Goal: Contribute content

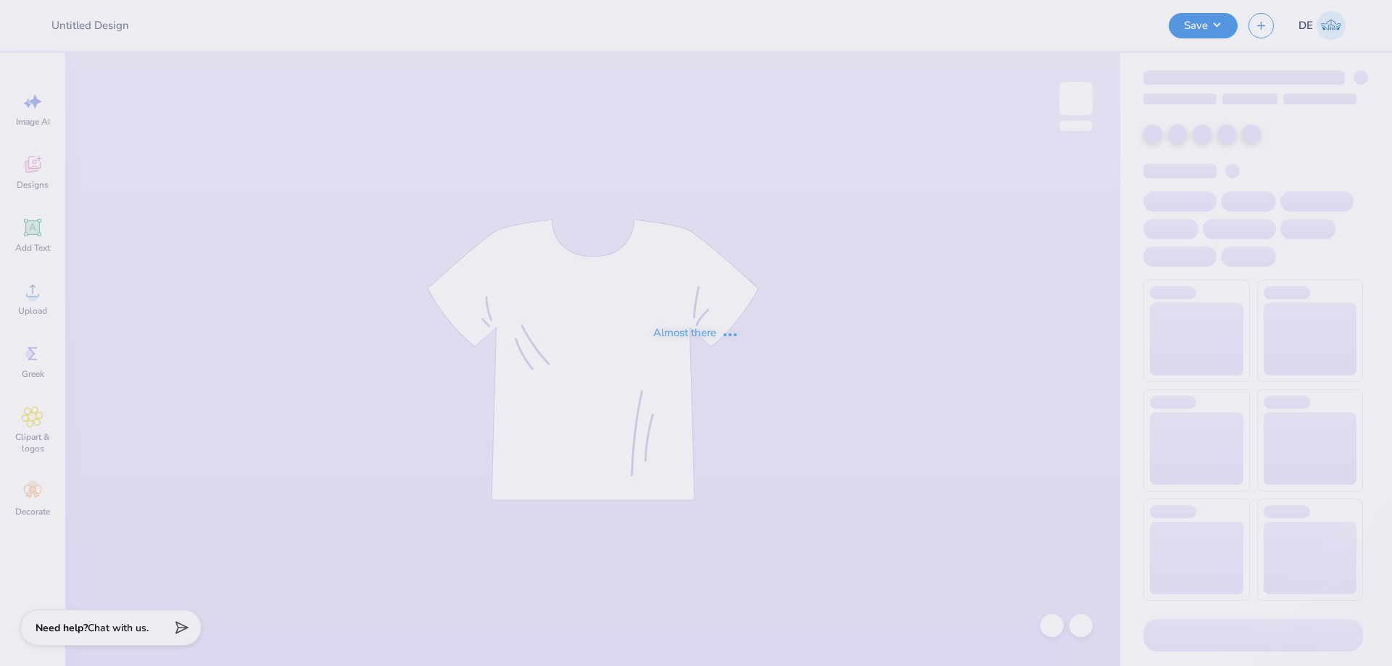
type input "Lambda Fall Hats"
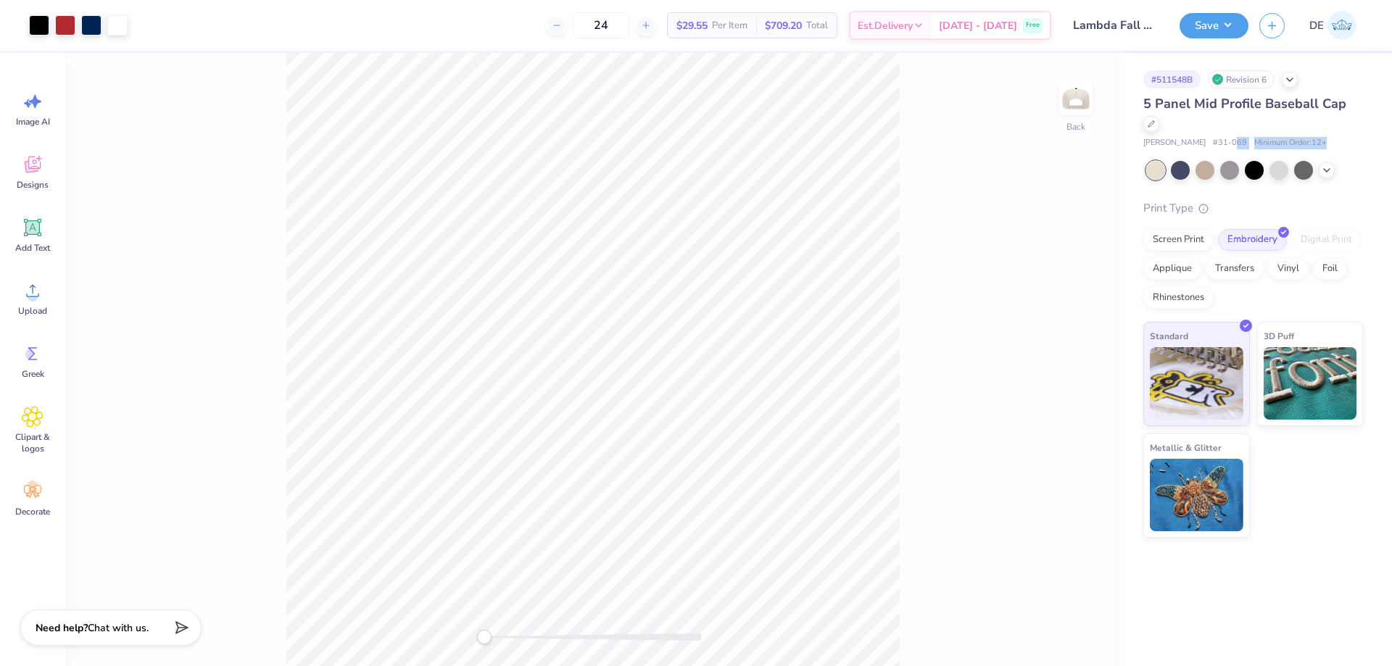
drag, startPoint x: 1180, startPoint y: 165, endPoint x: 1207, endPoint y: 146, distance: 33.0
click at [1207, 146] on div "5 Panel Mid Profile Baseball Cap Otto Cap # 31-069 Minimum Order: 12 + Print Ty…" at bounding box center [1254, 316] width 220 height 444
drag, startPoint x: 1325, startPoint y: 168, endPoint x: 1306, endPoint y: 178, distance: 21.4
click at [1326, 168] on icon at bounding box center [1327, 171] width 12 height 12
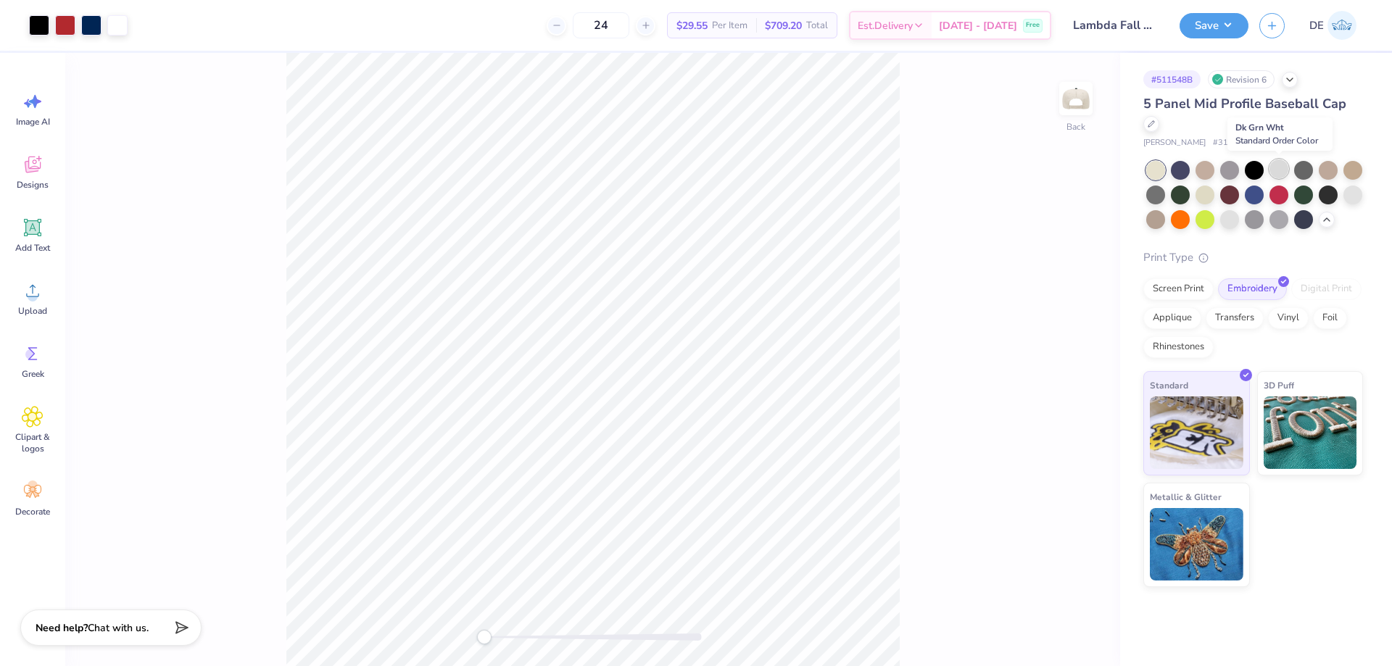
click at [1284, 167] on div at bounding box center [1279, 169] width 19 height 19
click at [1207, 190] on div at bounding box center [1205, 193] width 19 height 19
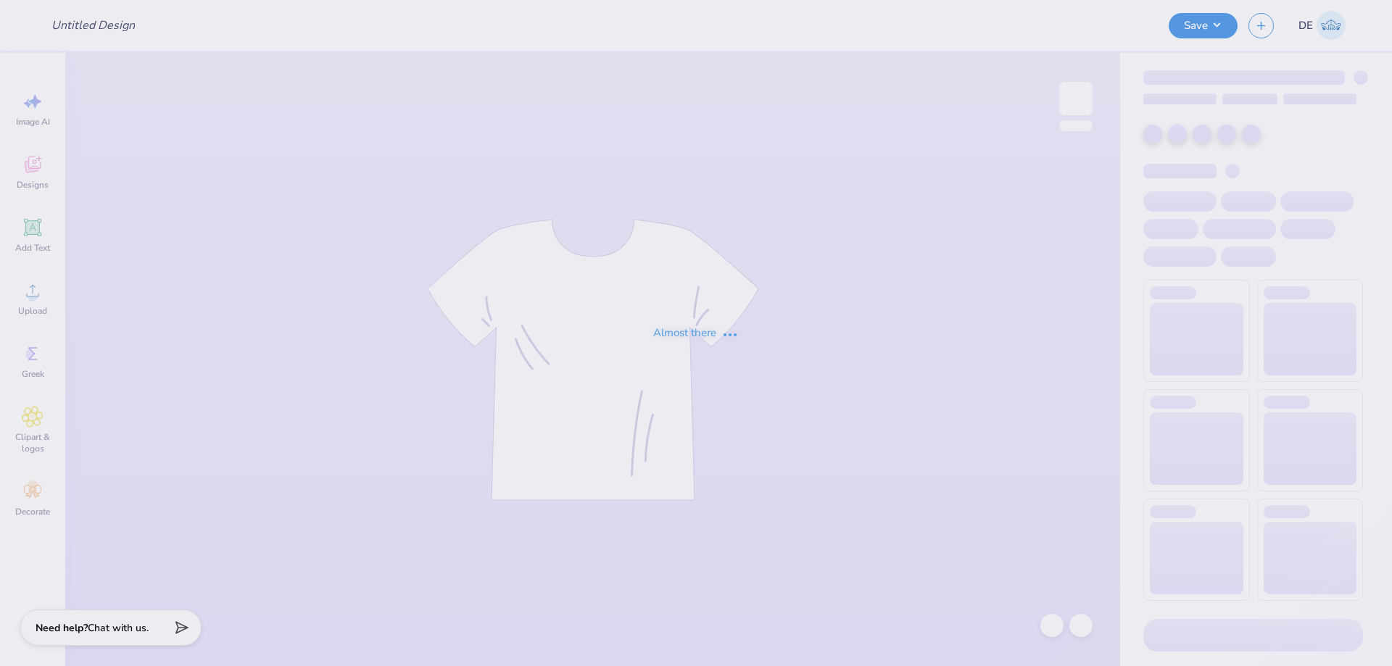
type input "kappa hoodie pr"
type input "120"
